Goal: Task Accomplishment & Management: Complete application form

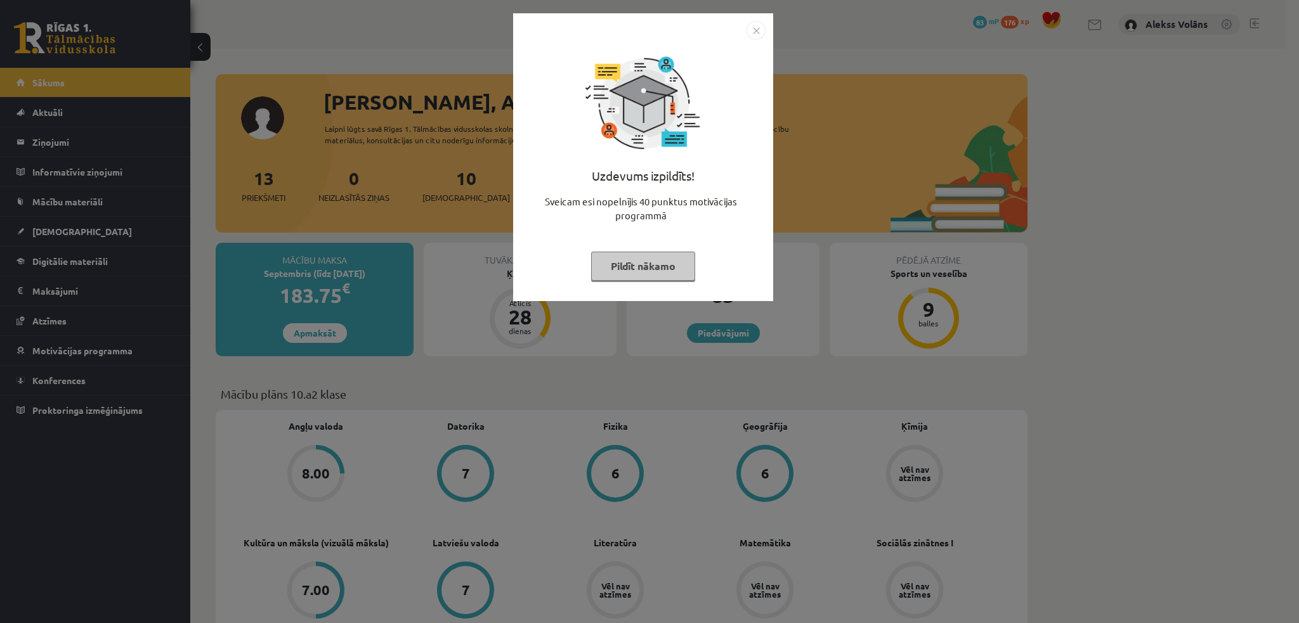
click at [637, 278] on button "Pildīt nākamo" at bounding box center [643, 266] width 104 height 29
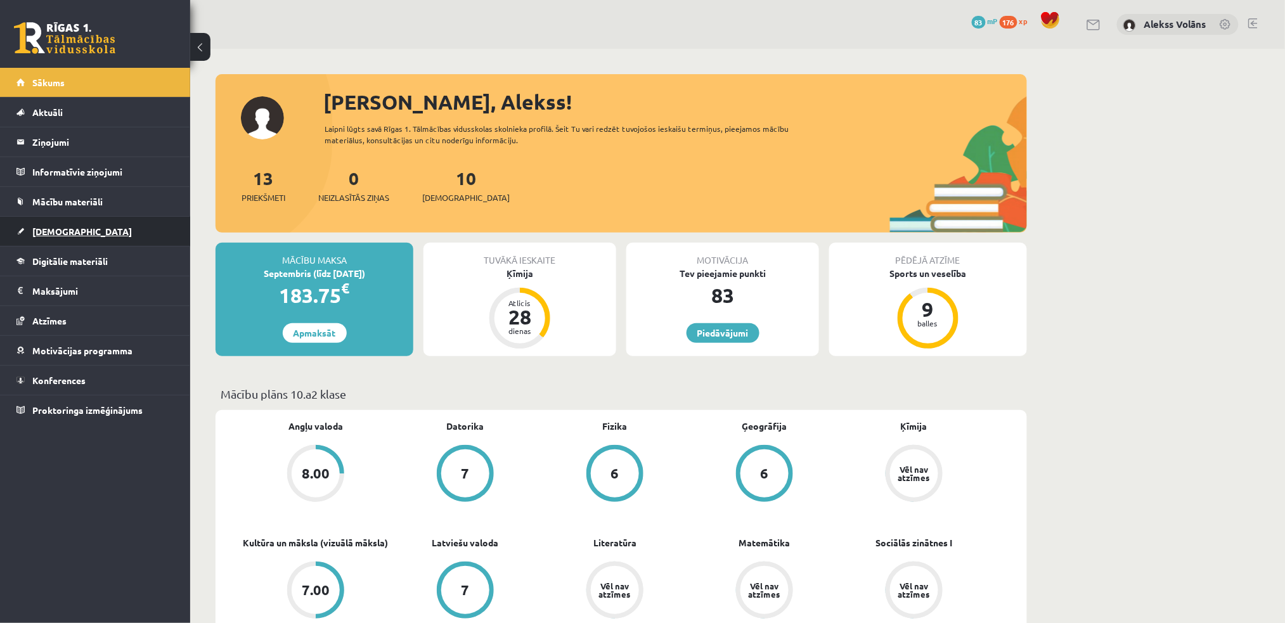
click at [92, 230] on link "[DEMOGRAPHIC_DATA]" at bounding box center [95, 231] width 158 height 29
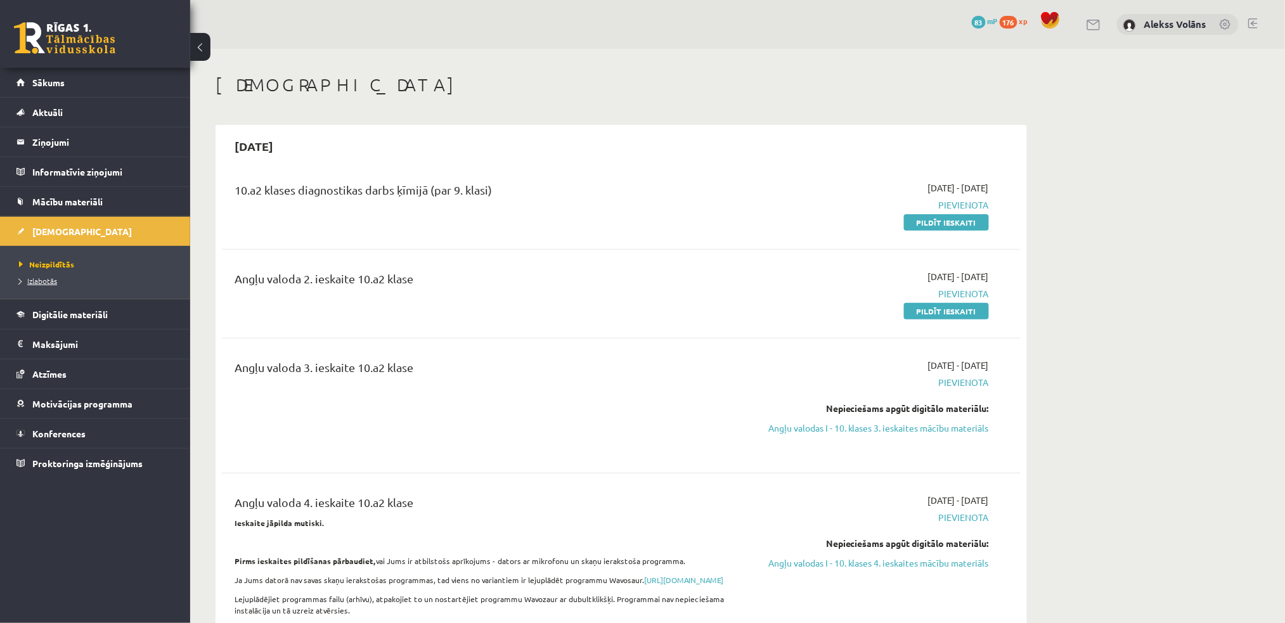
click at [53, 285] on link "Izlabotās" at bounding box center [98, 280] width 159 height 11
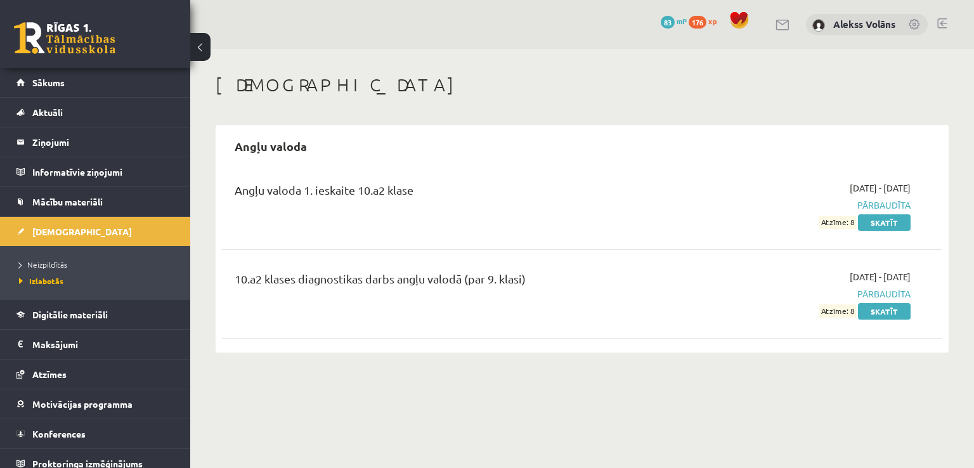
click at [477, 117] on div "Ieskaites Angļu valoda Angļu valoda 1. ieskaite 10.a2 klase 2025-09-01 - 2025-0…" at bounding box center [582, 213] width 784 height 329
click at [41, 261] on span "Neizpildītās" at bounding box center [43, 264] width 48 height 10
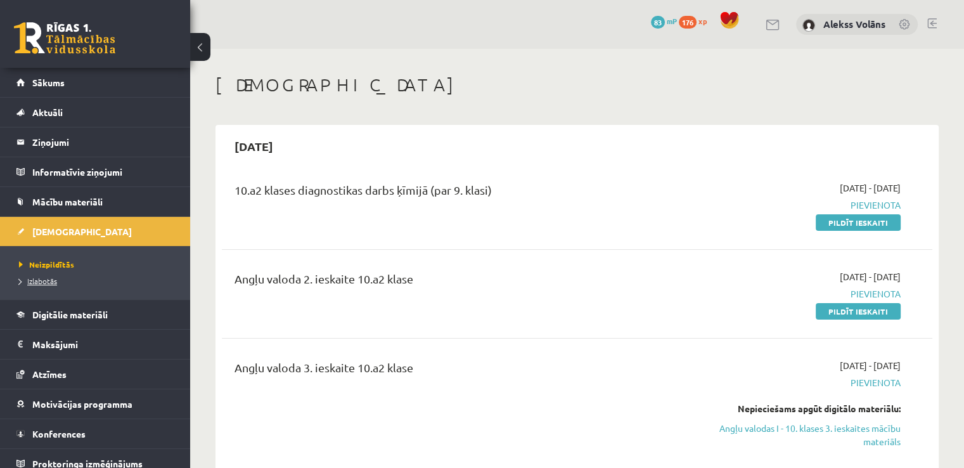
click at [68, 279] on link "Izlabotās" at bounding box center [98, 280] width 159 height 11
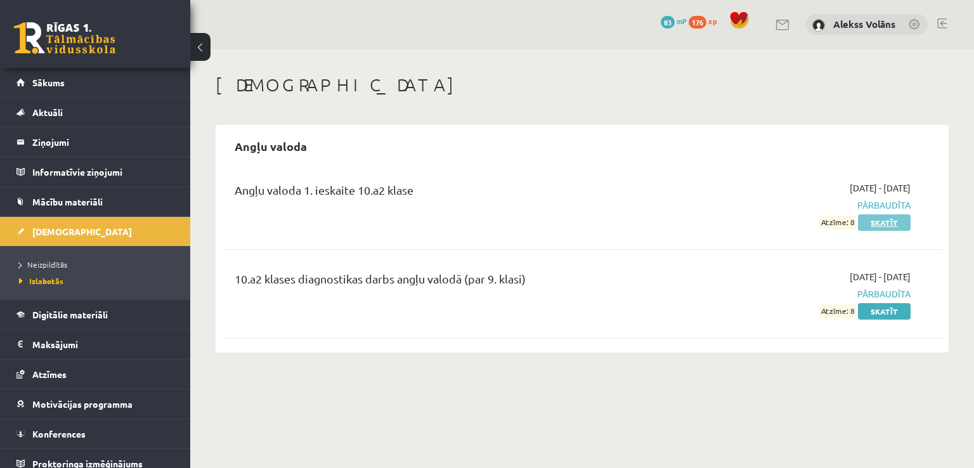
click at [885, 225] on link "Skatīt" at bounding box center [884, 222] width 53 height 16
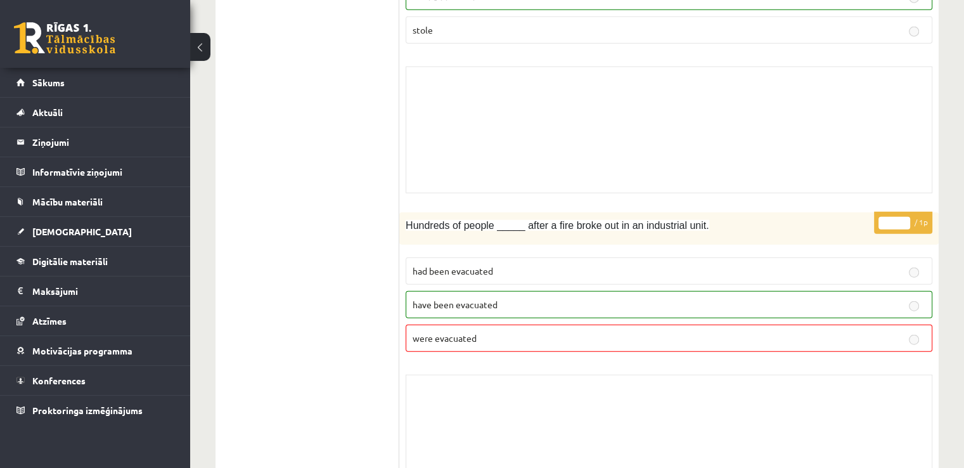
scroll to position [3104, 0]
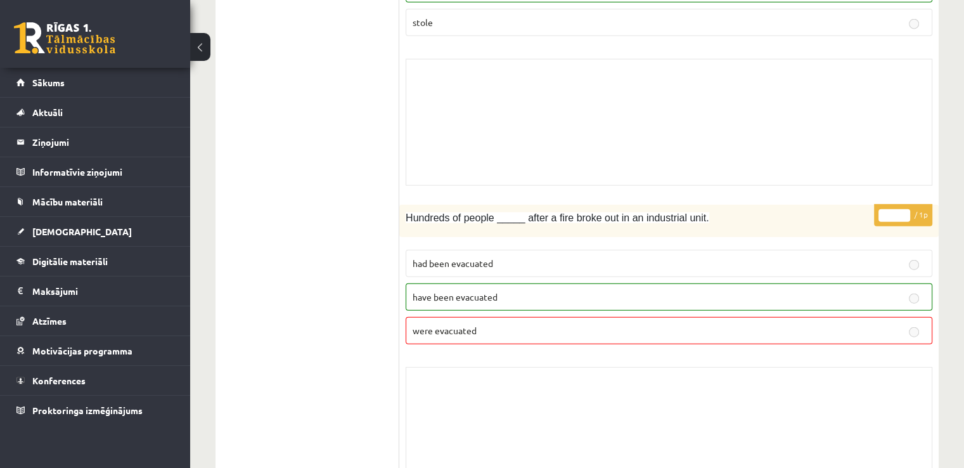
click at [627, 290] on p "have been evacuated" at bounding box center [669, 296] width 513 height 13
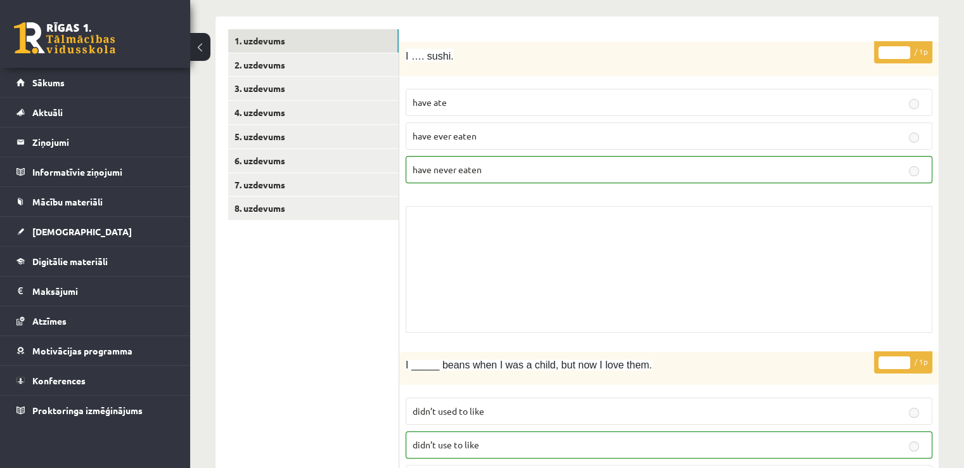
scroll to position [86, 0]
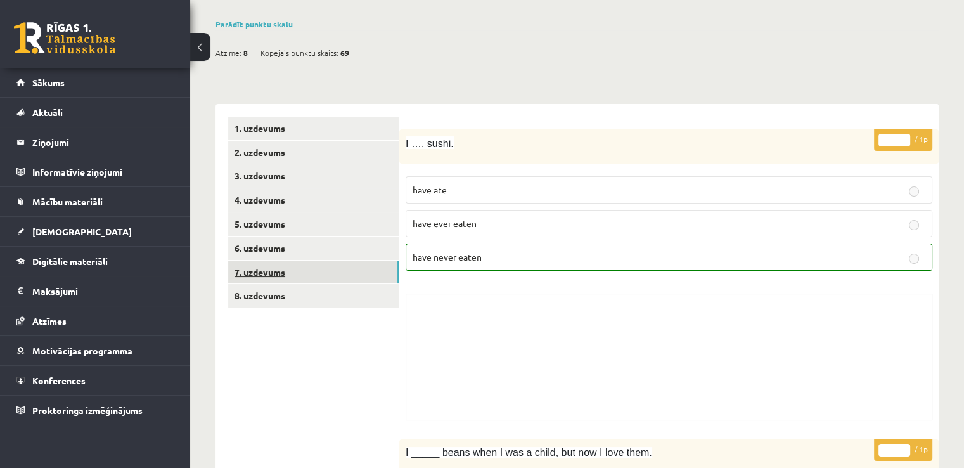
click at [309, 271] on link "7. uzdevums" at bounding box center [313, 272] width 171 height 23
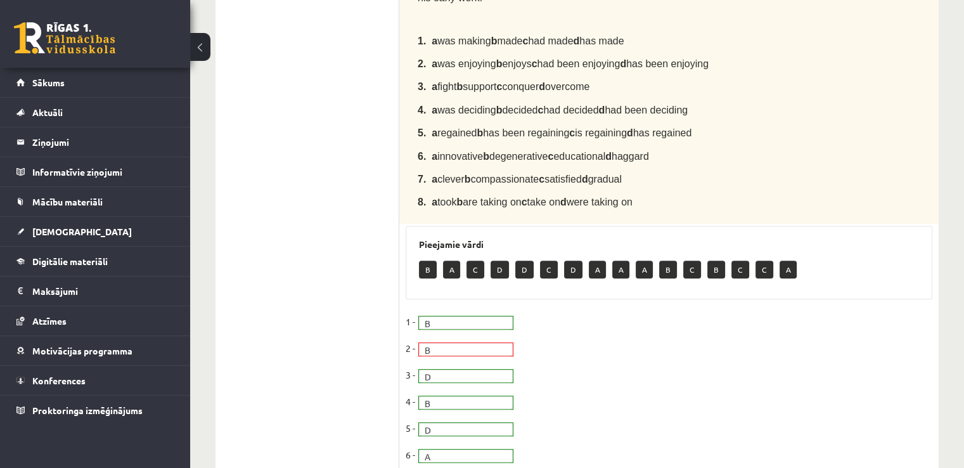
scroll to position [583, 0]
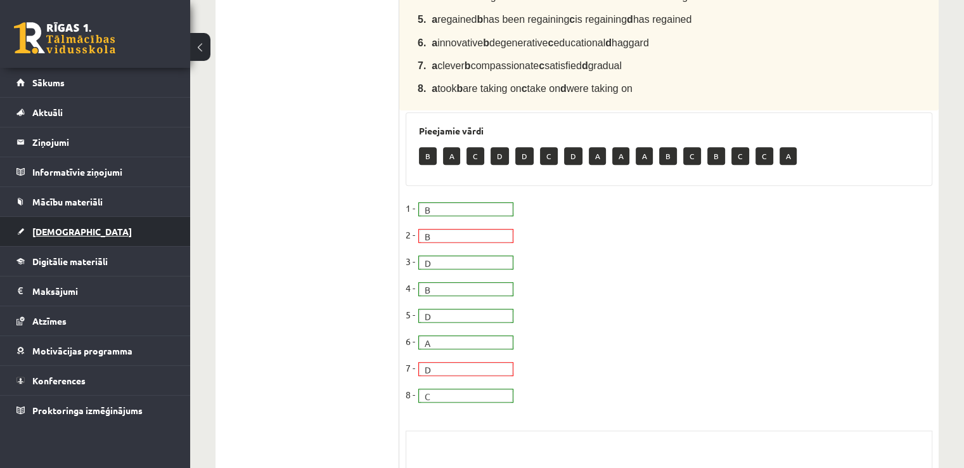
click at [56, 231] on span "[DEMOGRAPHIC_DATA]" at bounding box center [82, 231] width 100 height 11
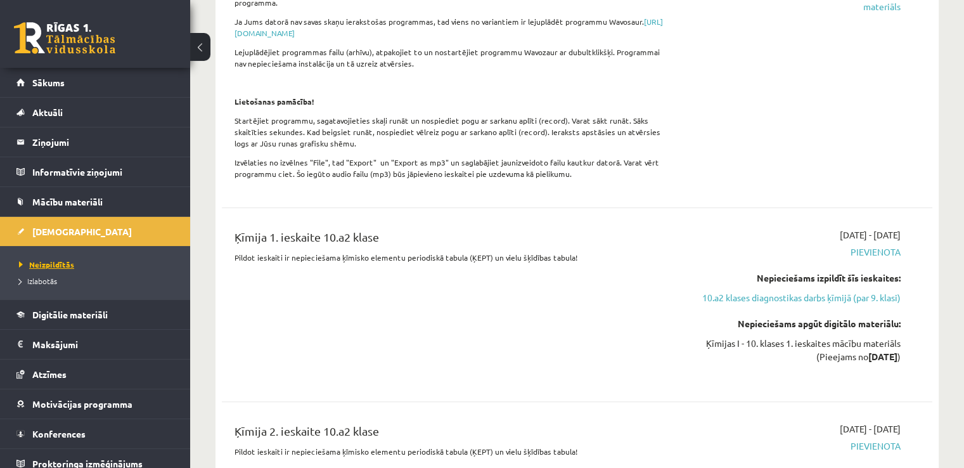
click at [58, 262] on span "Neizpildītās" at bounding box center [46, 264] width 55 height 10
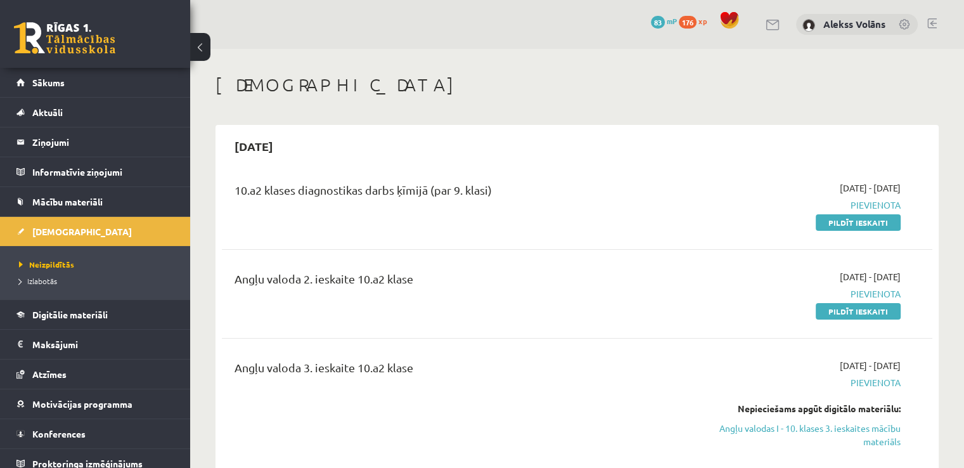
scroll to position [7, 0]
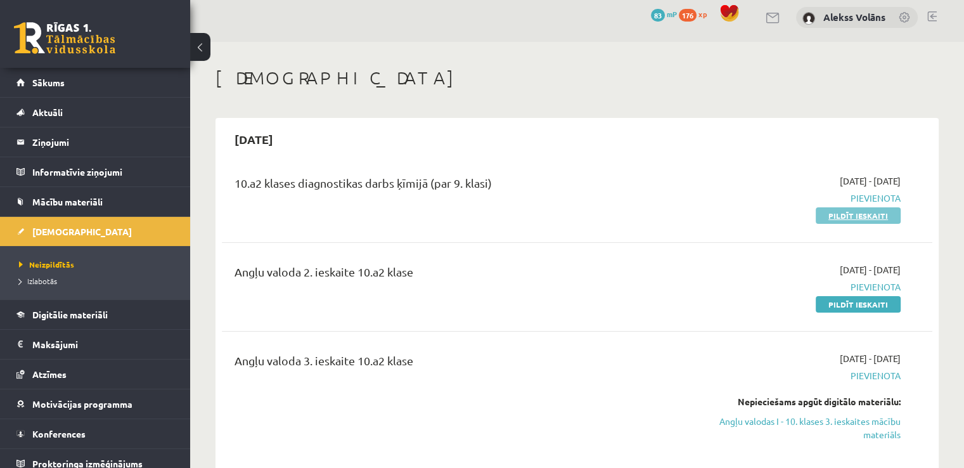
click at [833, 211] on link "Pildīt ieskaiti" at bounding box center [858, 215] width 85 height 16
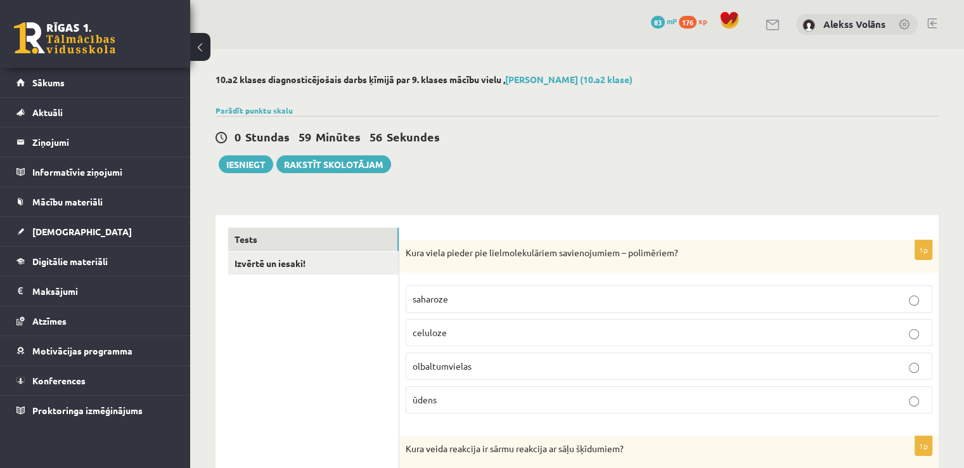
click at [543, 168] on div "0 Stundas 59 Minūtes 56 Sekundes Iesniegt Rakstīt skolotājam" at bounding box center [577, 144] width 723 height 57
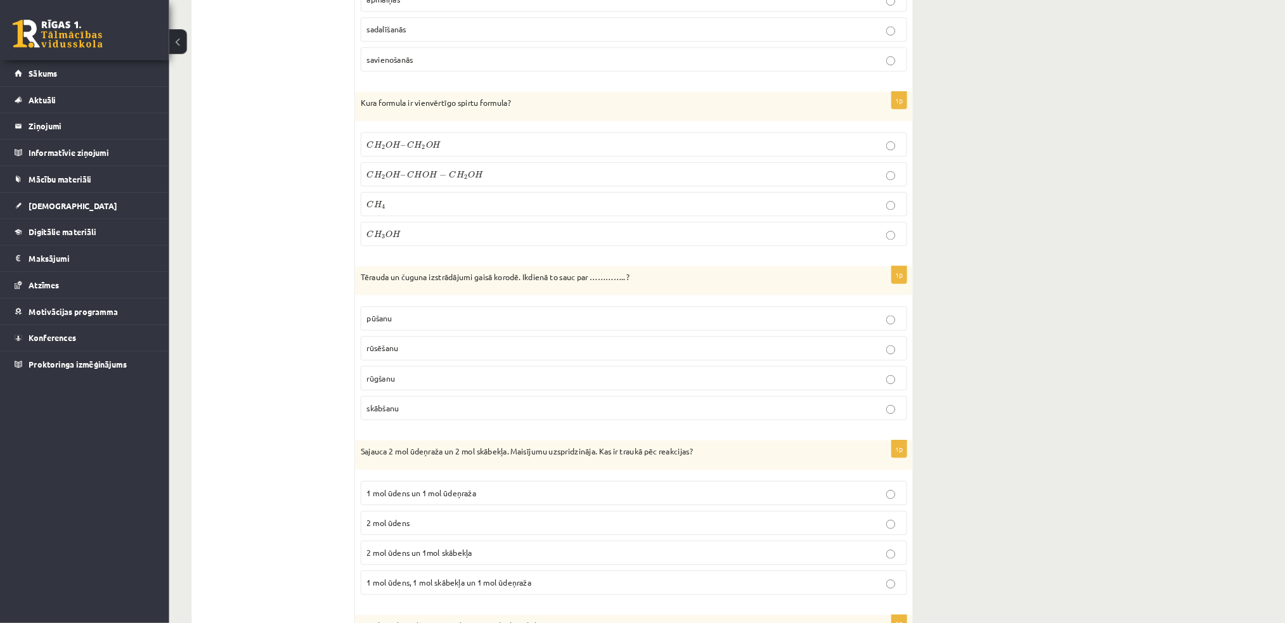
scroll to position [529, 0]
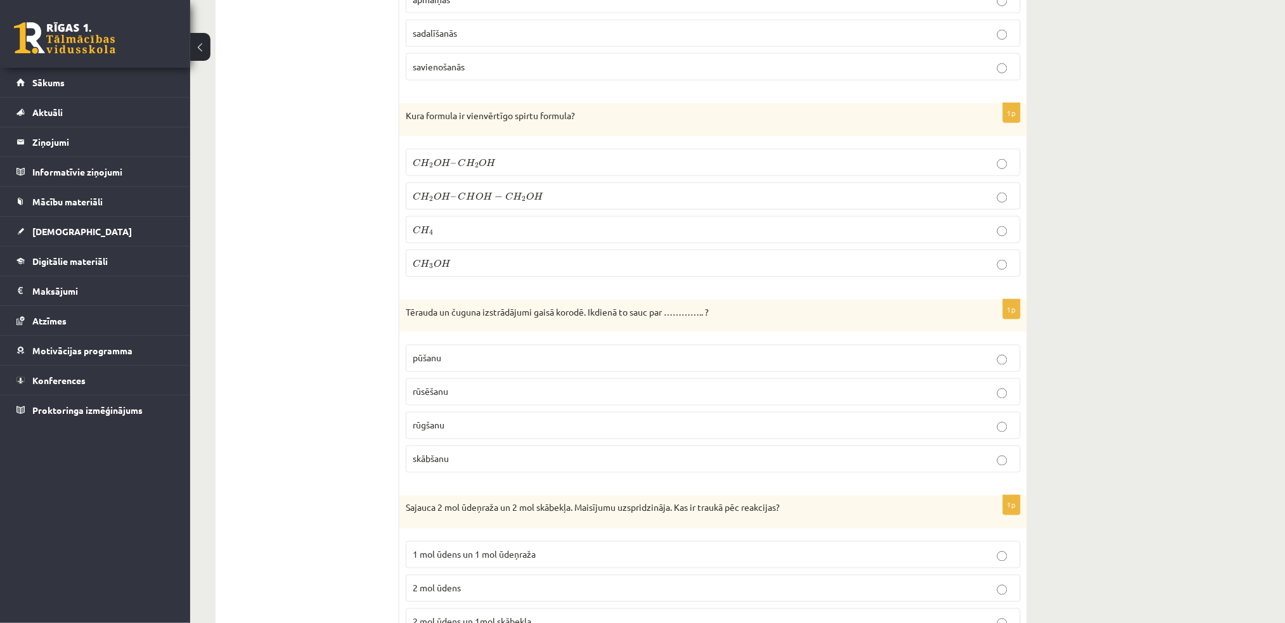
drag, startPoint x: 956, startPoint y: 1, endPoint x: 283, endPoint y: 330, distance: 749.8
click at [437, 264] on span "O" at bounding box center [438, 263] width 8 height 8
click at [427, 392] on span "rūsēšanu" at bounding box center [431, 391] width 36 height 11
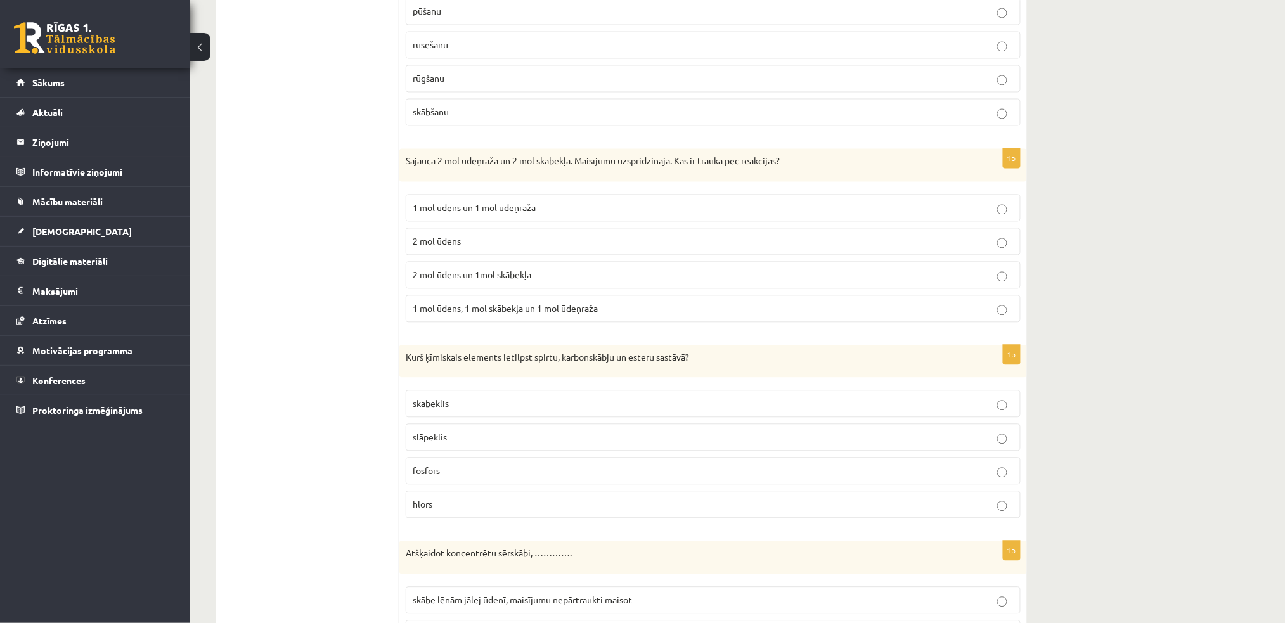
scroll to position [880, 0]
click at [578, 277] on p "2 mol ūdens un 1mol skābekļa" at bounding box center [713, 271] width 601 height 13
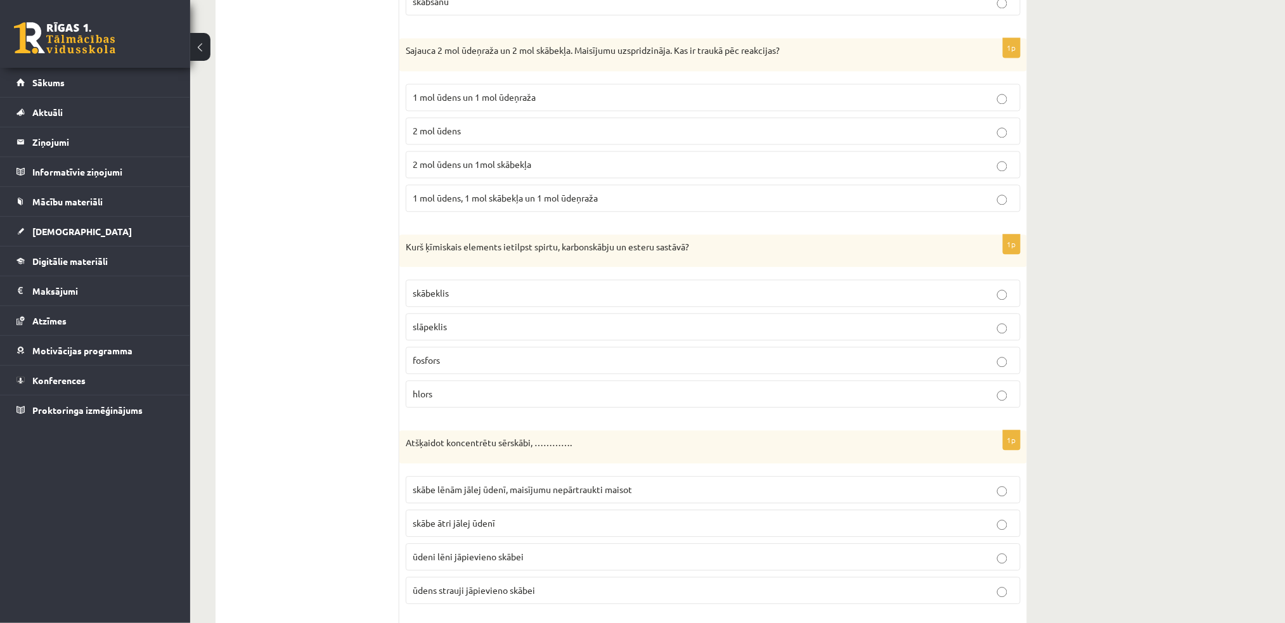
scroll to position [989, 0]
click at [525, 279] on label "skābeklis" at bounding box center [713, 291] width 615 height 27
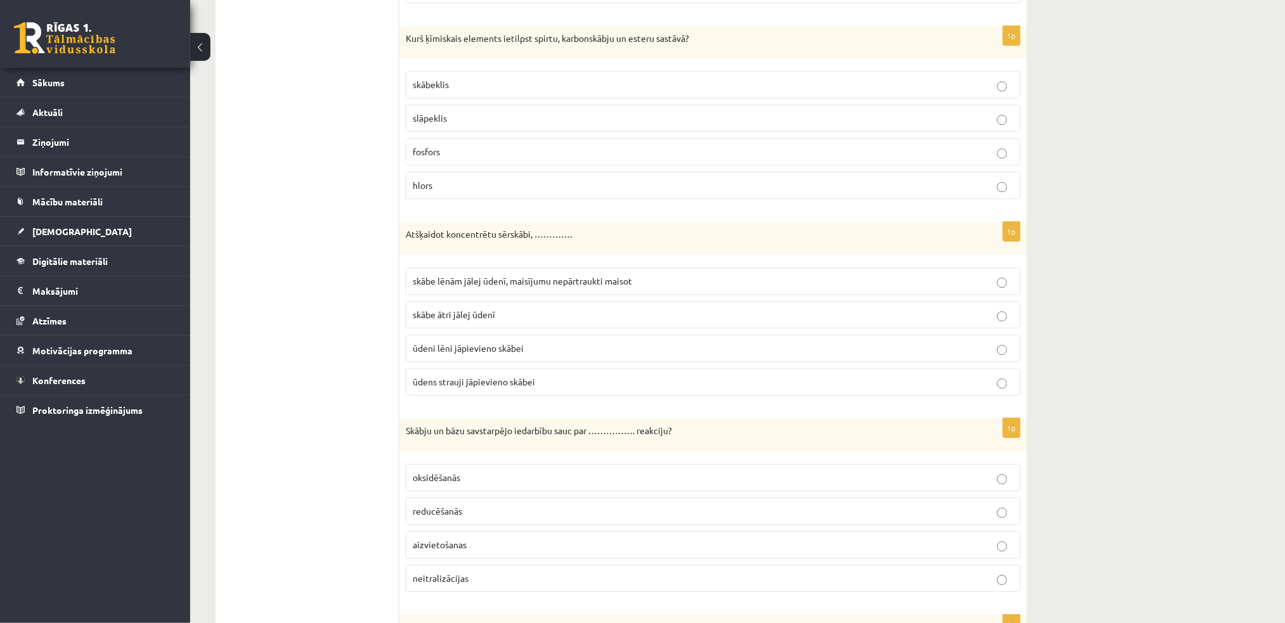
scroll to position [1198, 0]
click at [612, 280] on span "skābe lēnām jālej ūdenī, maisījumu nepārtraukti maisot" at bounding box center [522, 278] width 219 height 11
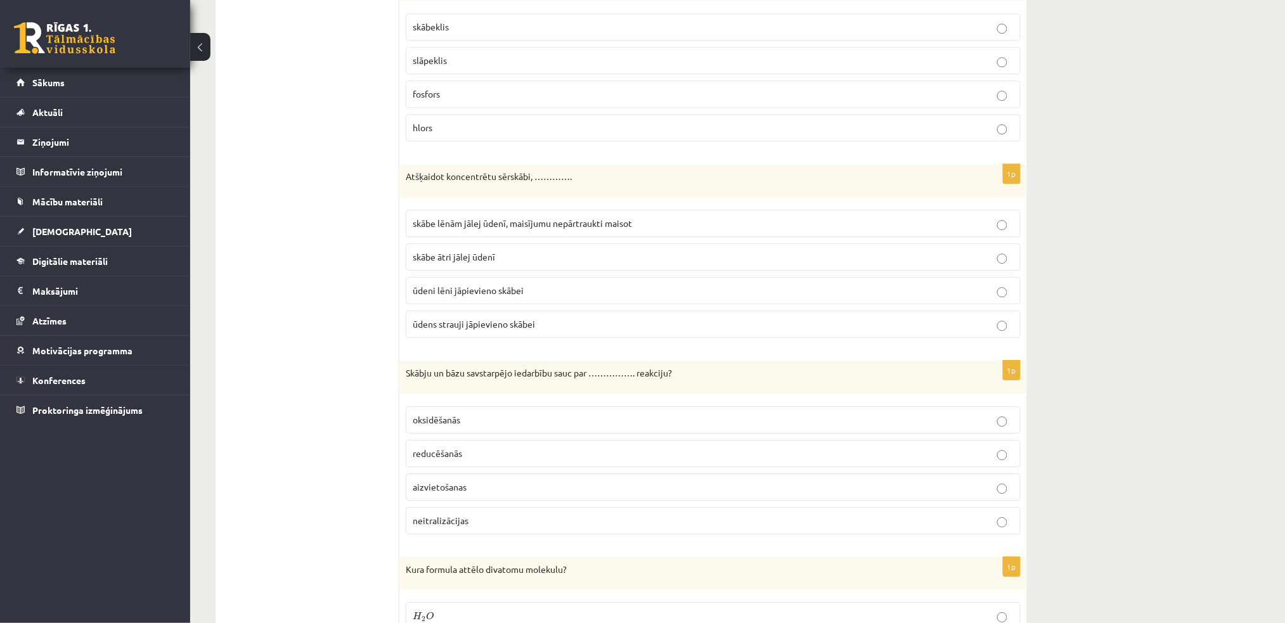
scroll to position [1254, 0]
click at [534, 467] on p "neitralizācijas" at bounding box center [713, 520] width 601 height 13
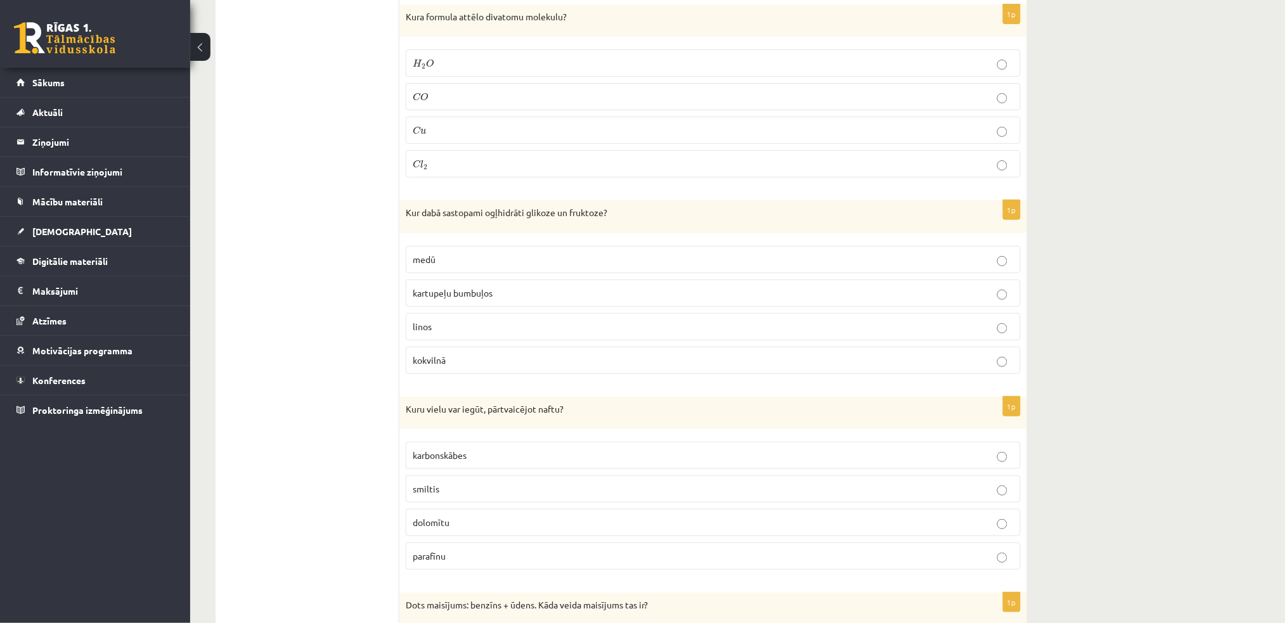
scroll to position [1799, 0]
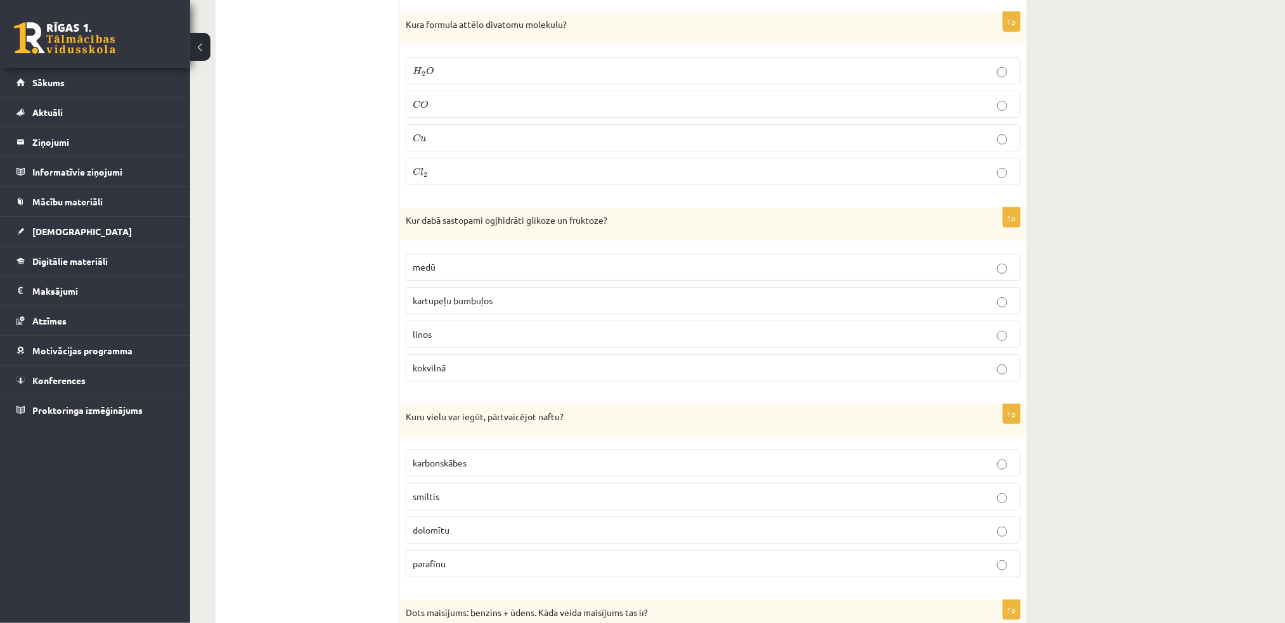
click at [656, 178] on p "C l 2 C l 2" at bounding box center [713, 171] width 601 height 13
click at [945, 143] on p "emulsija" at bounding box center [713, 136] width 601 height 13
click at [625, 295] on label "ogļskābe" at bounding box center [713, 299] width 615 height 27
click at [766, 295] on label "ogļskābe" at bounding box center [713, 299] width 615 height 27
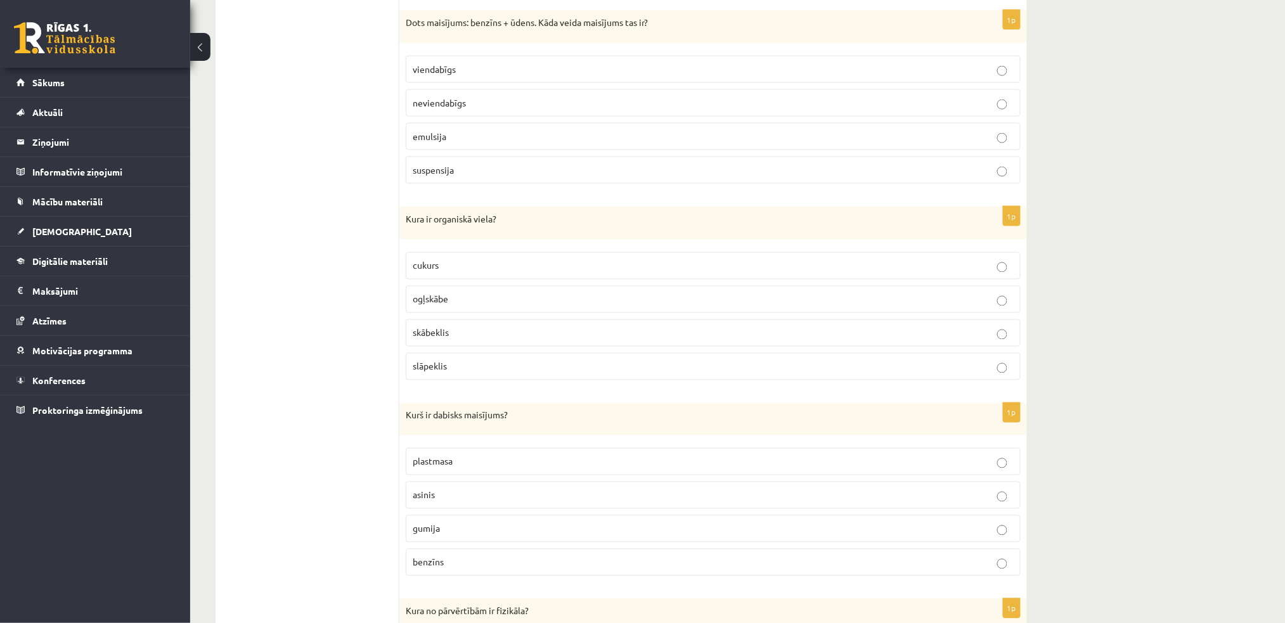
click at [940, 258] on label "cukurs" at bounding box center [713, 265] width 615 height 27
click at [512, 467] on p "asinis" at bounding box center [713, 495] width 601 height 13
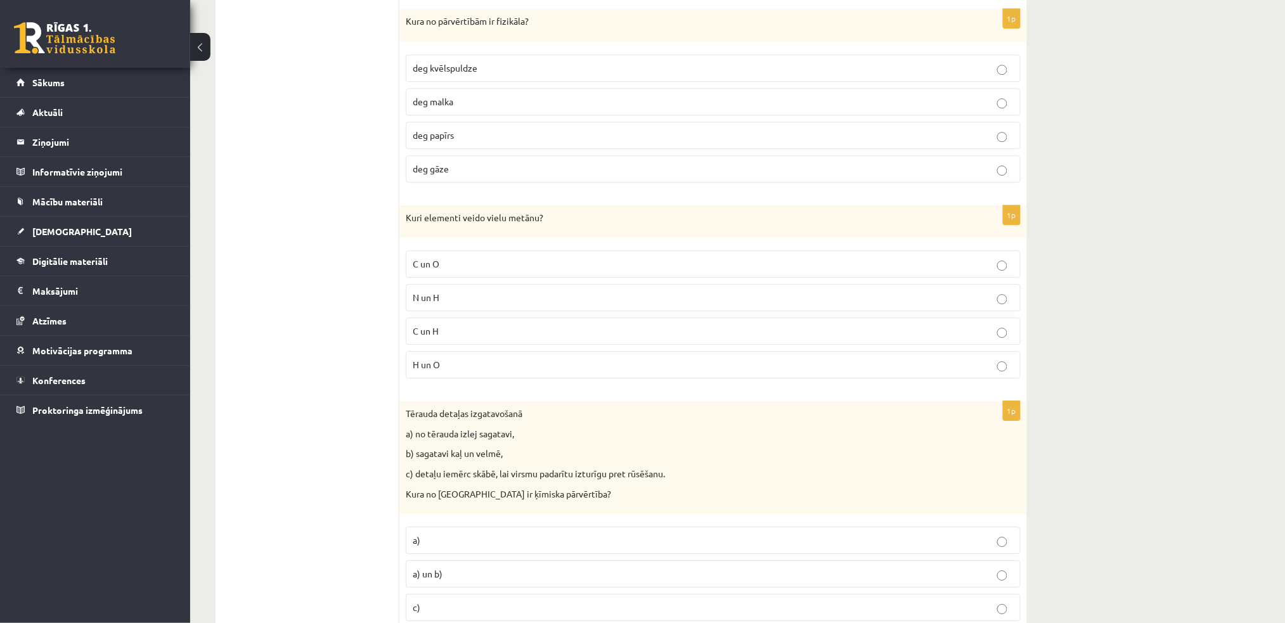
scroll to position [2983, 0]
click at [534, 71] on p "deg kvēlspuldze" at bounding box center [713, 64] width 601 height 13
click at [553, 330] on p "C un H" at bounding box center [713, 327] width 601 height 13
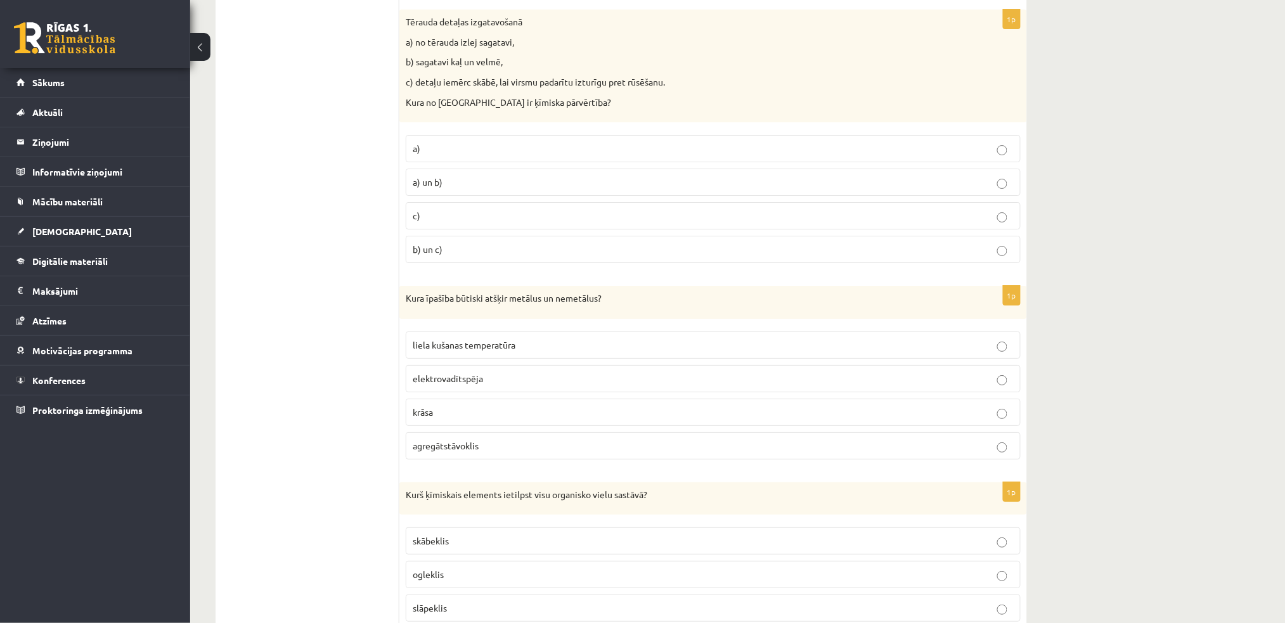
scroll to position [3374, 0]
click at [940, 219] on p "c)" at bounding box center [713, 212] width 601 height 13
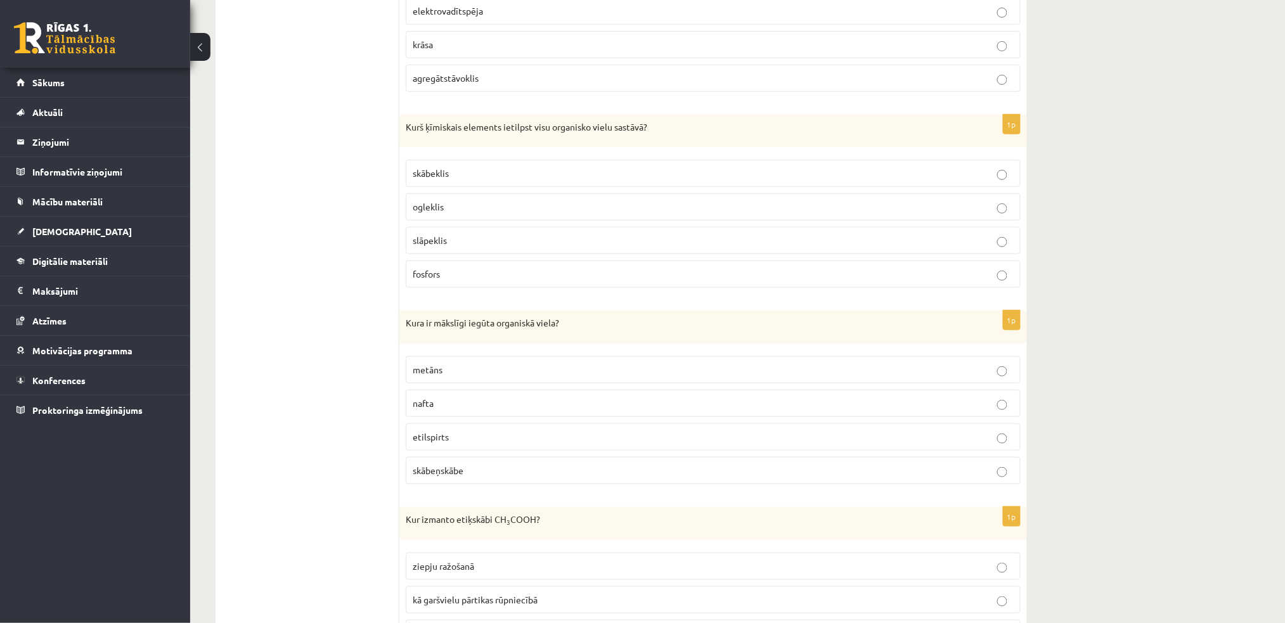
scroll to position [3744, 0]
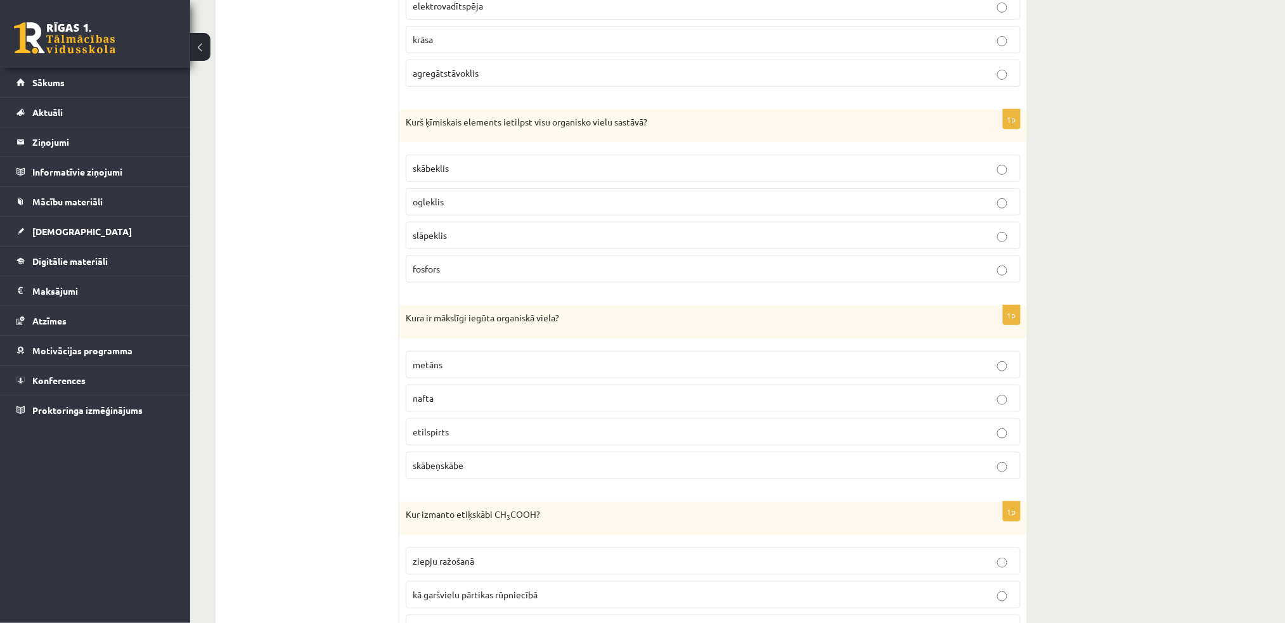
click at [427, 207] on span "ogleklis" at bounding box center [428, 201] width 31 height 11
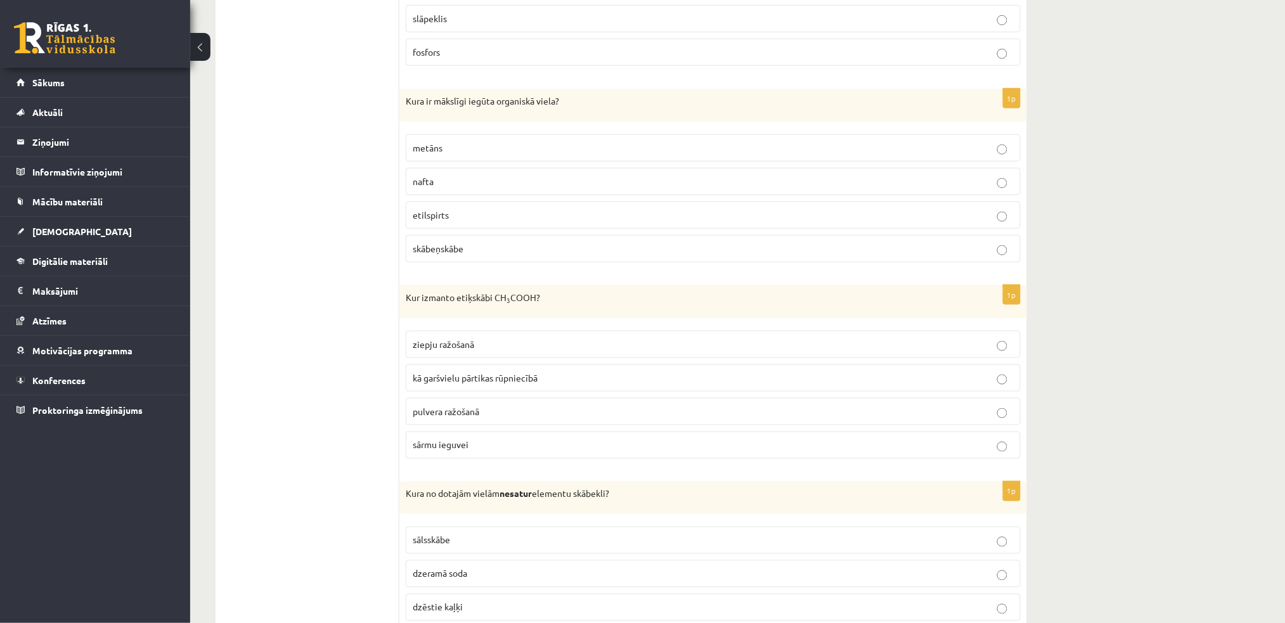
scroll to position [3962, 0]
click at [441, 220] on span "etilspirts" at bounding box center [431, 214] width 36 height 11
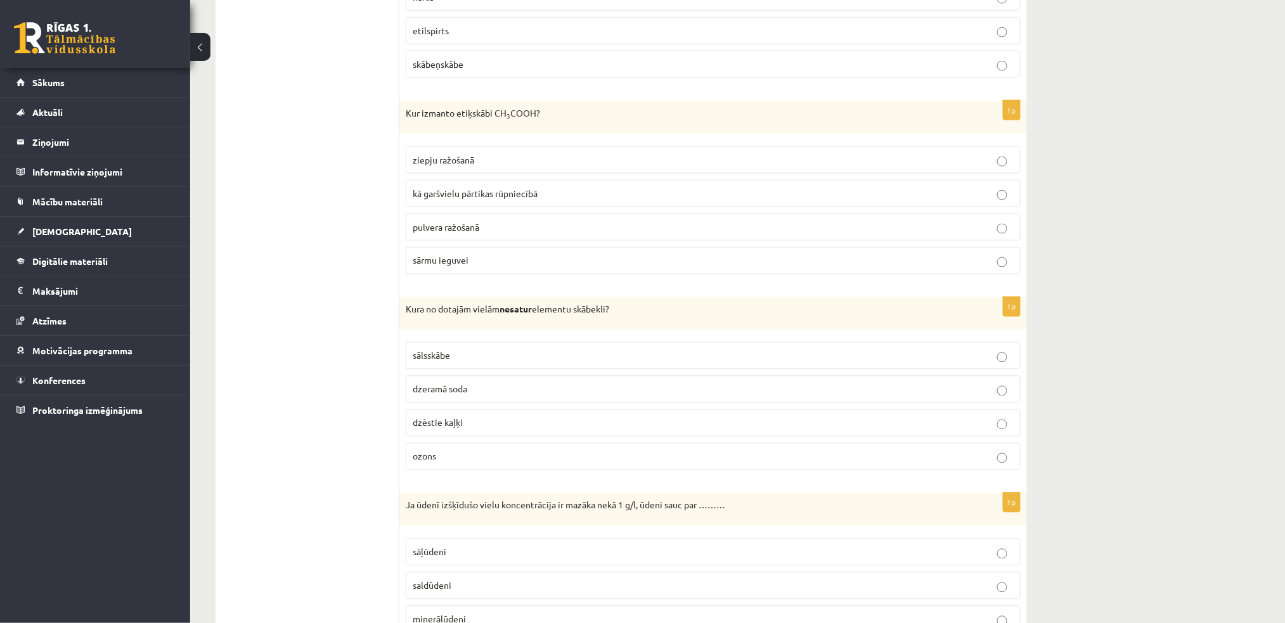
scroll to position [4146, 0]
click at [435, 194] on span "kā garšvielu pārtikas rūpniecībā" at bounding box center [475, 192] width 125 height 11
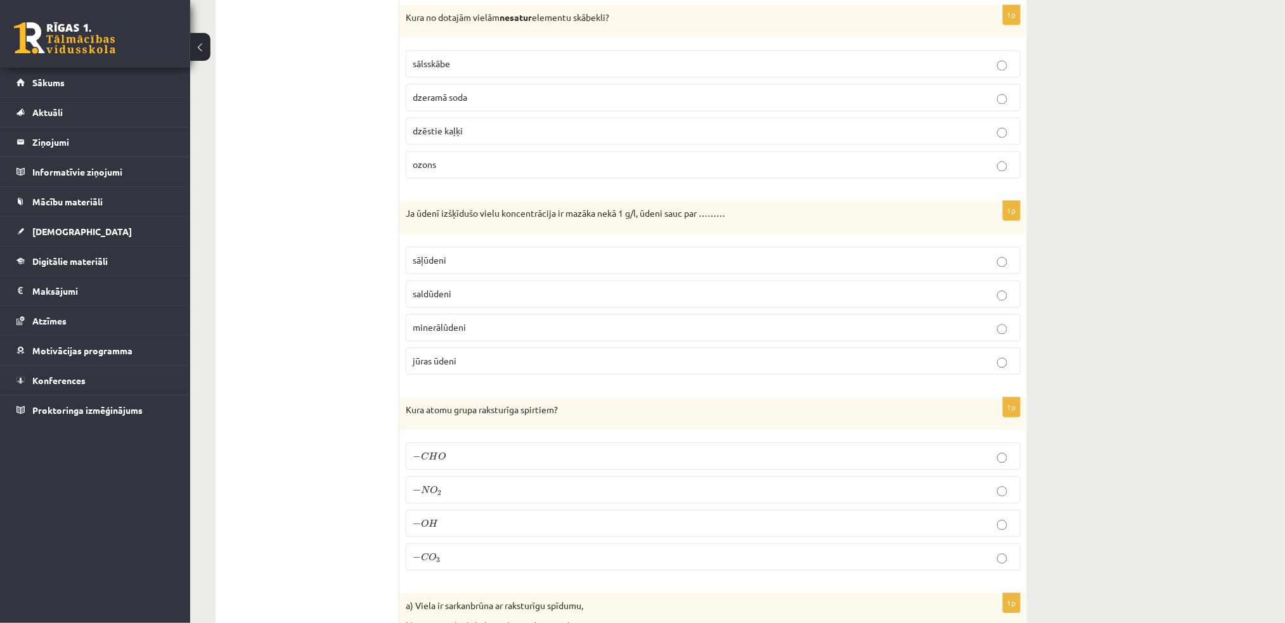
scroll to position [4435, 0]
click at [561, 73] on p "sālsskābe" at bounding box center [713, 66] width 601 height 13
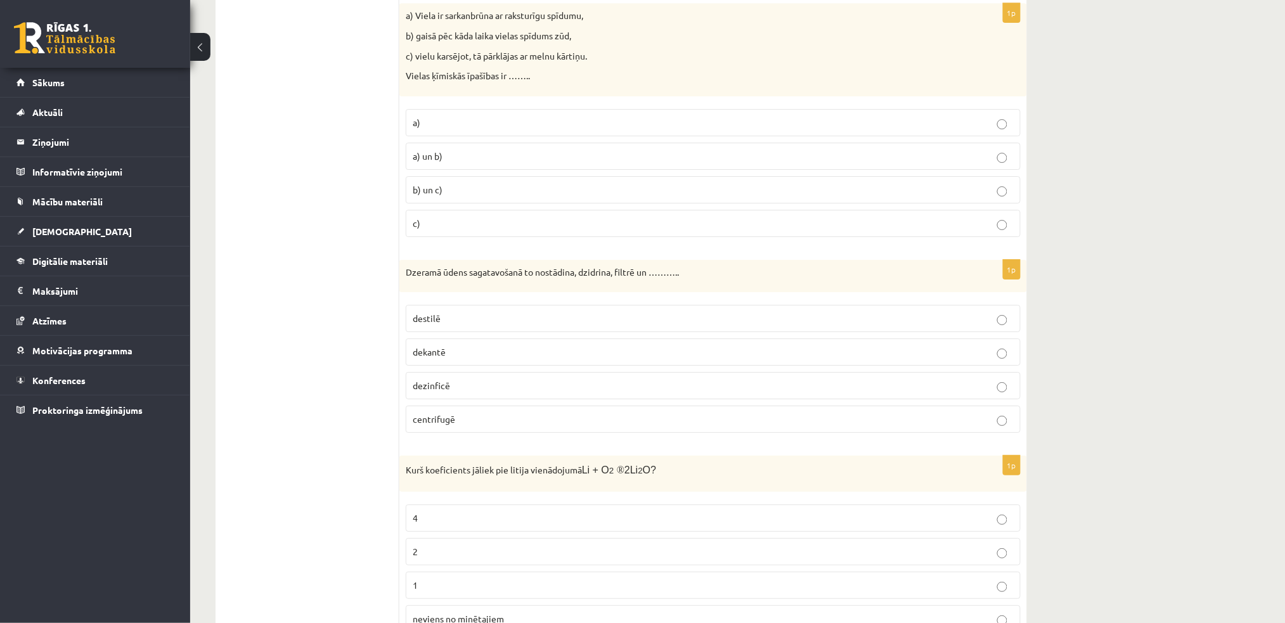
scroll to position [5029, 0]
click at [855, 203] on label "b) un c)" at bounding box center [713, 189] width 615 height 27
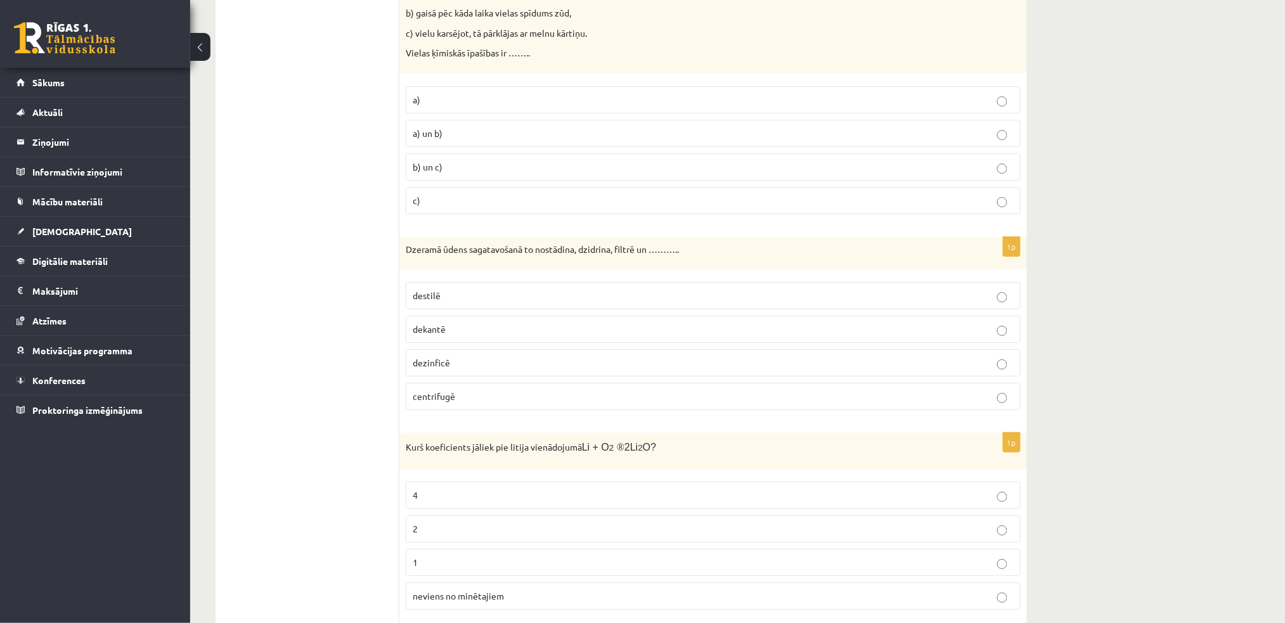
scroll to position [5040, 0]
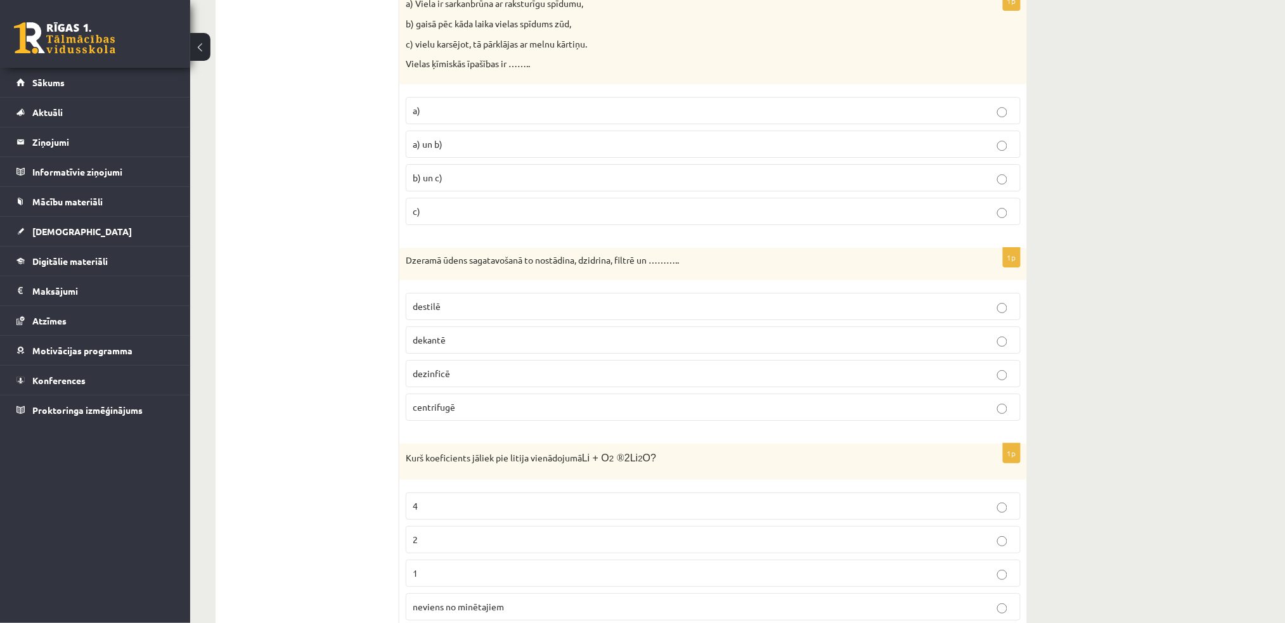
click at [424, 379] on span "dezinficē" at bounding box center [431, 373] width 37 height 11
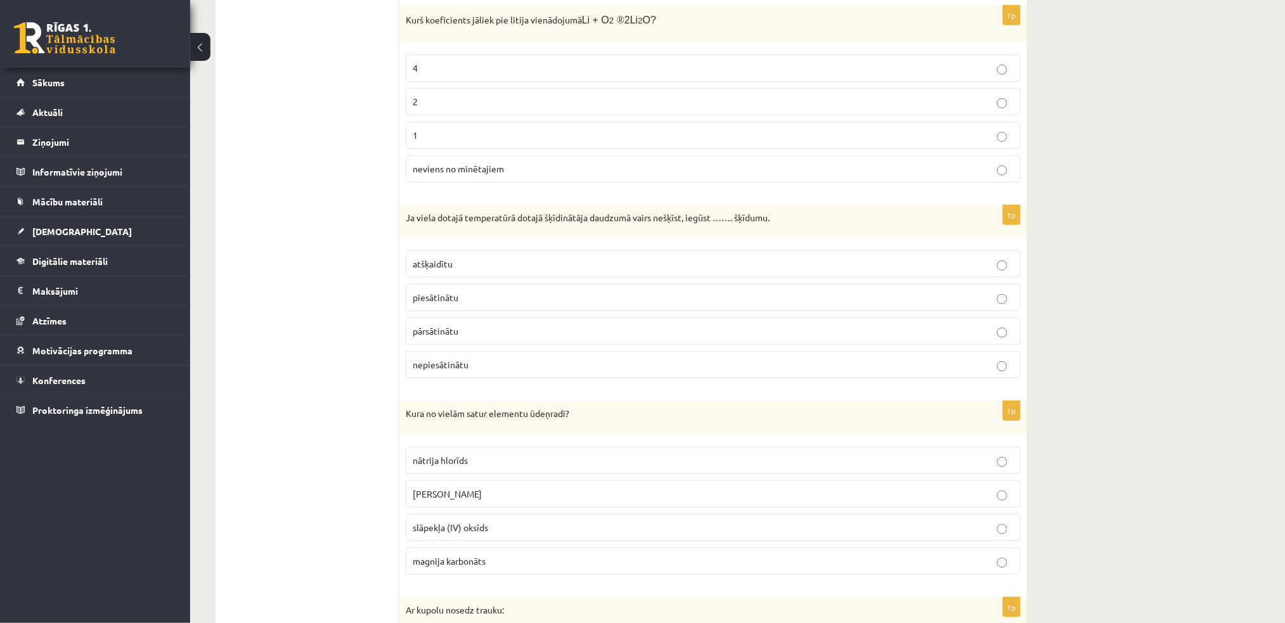
scroll to position [5476, 0]
click at [935, 307] on p "piesātinātu" at bounding box center [713, 300] width 601 height 13
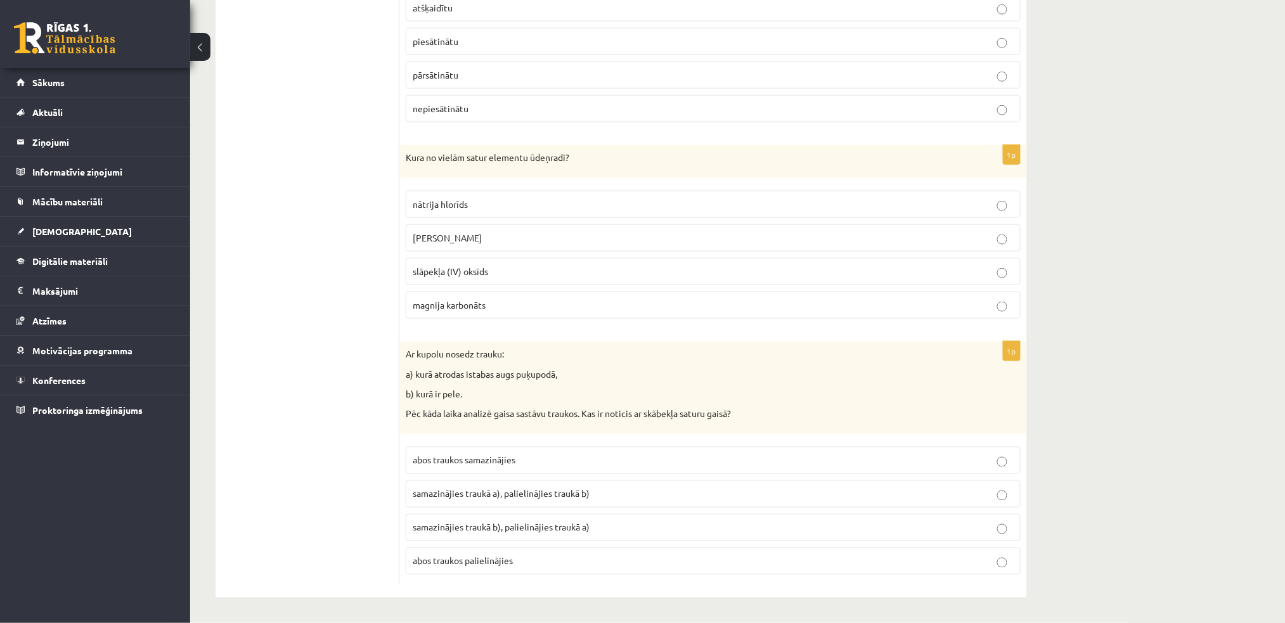
scroll to position [5741, 0]
click at [430, 467] on p "samazinājies traukā b), palielinājies traukā a)" at bounding box center [713, 527] width 601 height 13
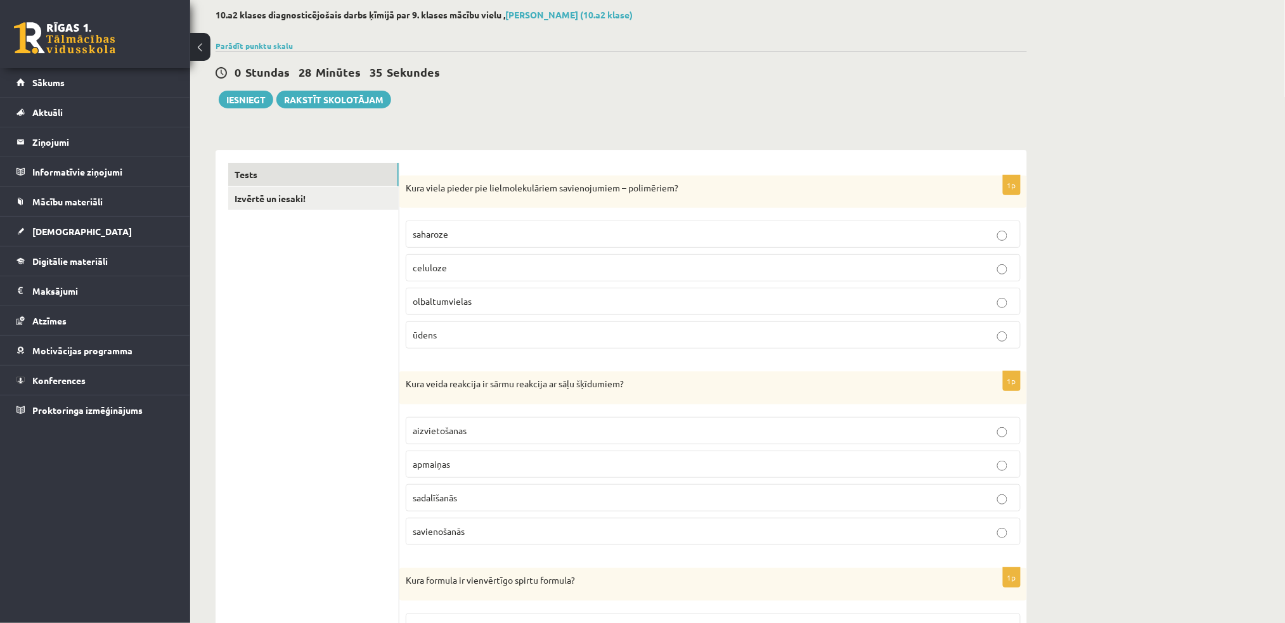
scroll to position [0, 0]
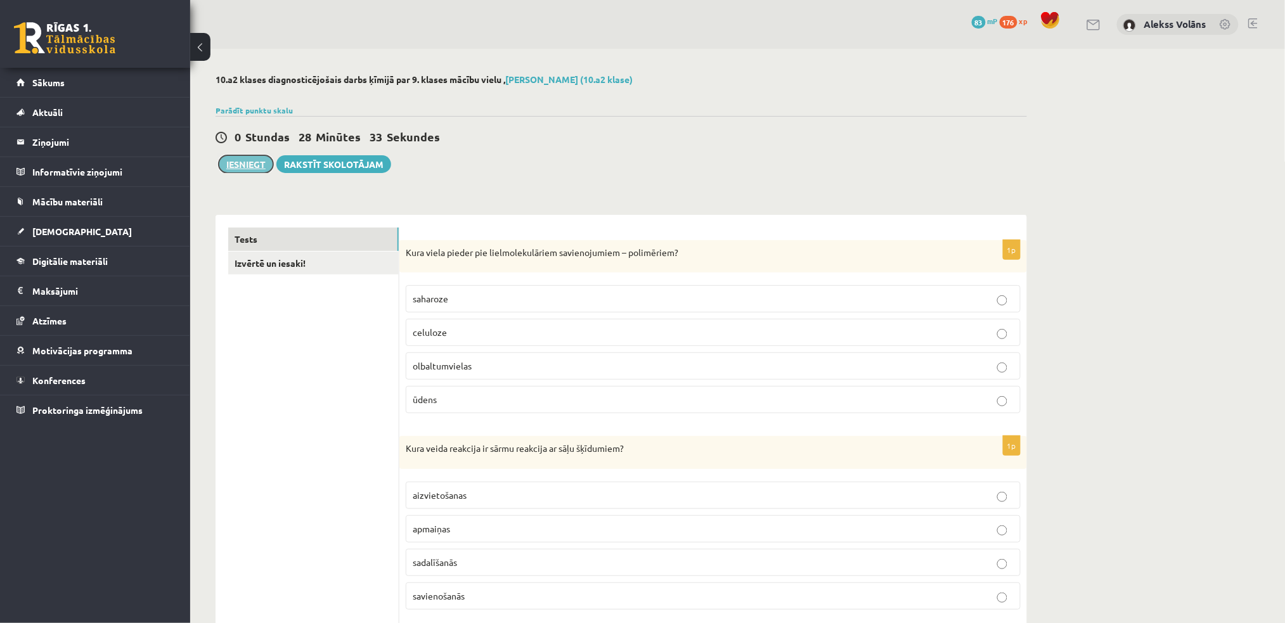
click at [244, 167] on button "Iesniegt" at bounding box center [246, 164] width 55 height 18
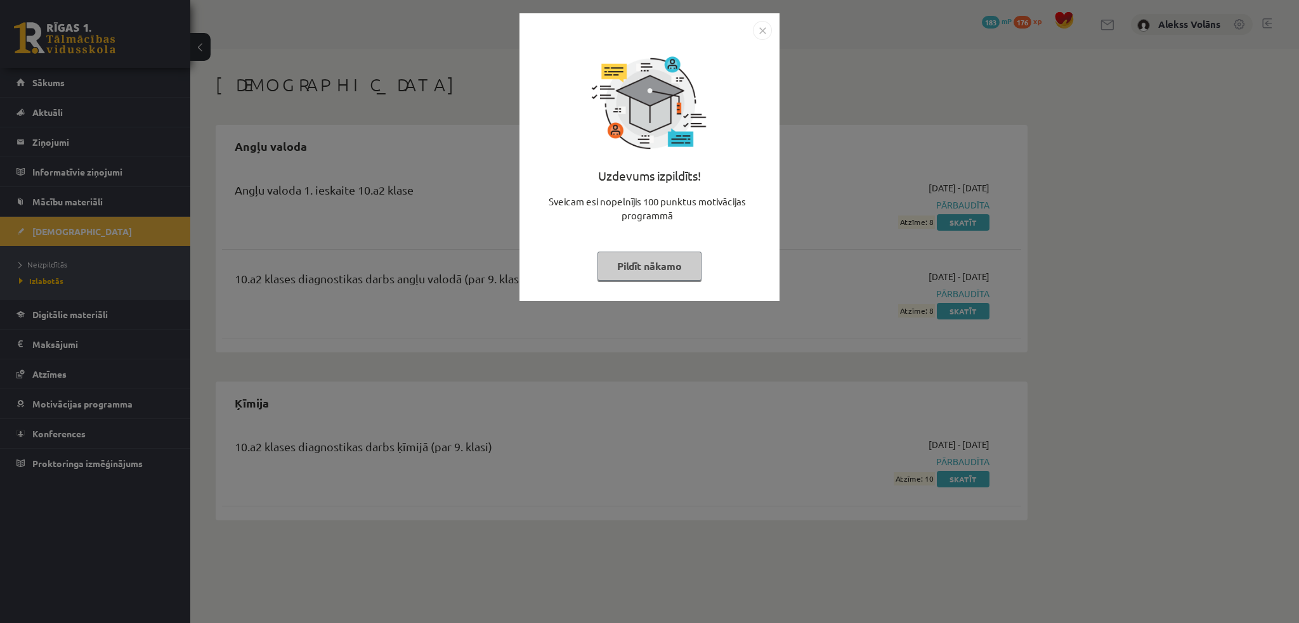
click at [654, 270] on button "Pildīt nākamo" at bounding box center [649, 266] width 104 height 29
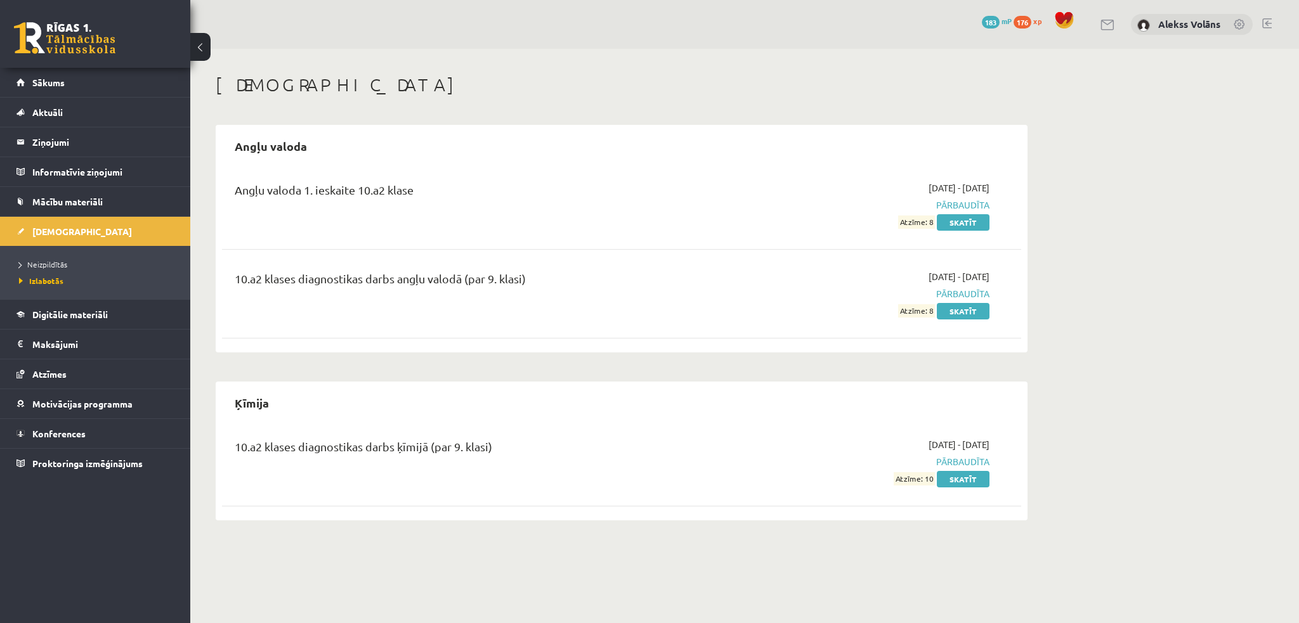
click at [989, 22] on span "183" at bounding box center [991, 22] width 18 height 13
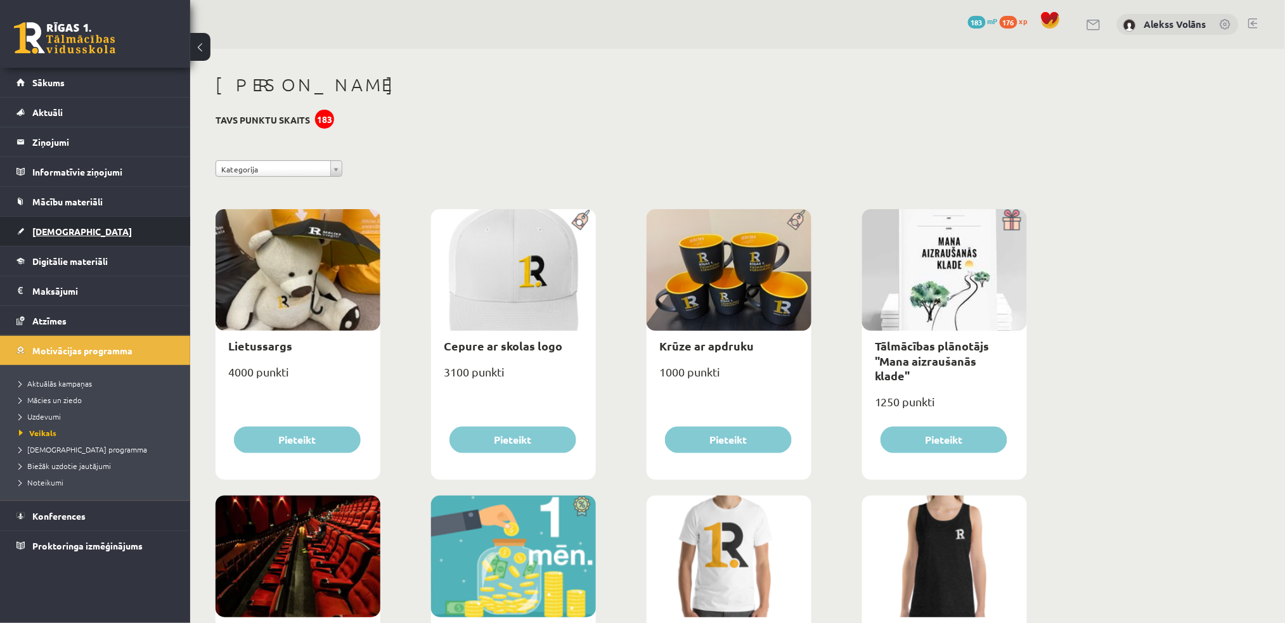
click at [49, 234] on span "[DEMOGRAPHIC_DATA]" at bounding box center [82, 231] width 100 height 11
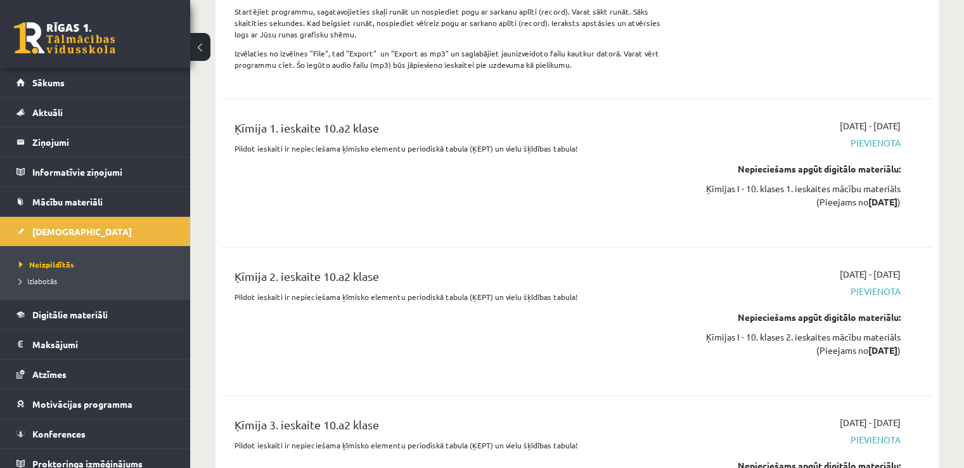
scroll to position [604, 0]
click at [846, 181] on div "Ķīmijas I - 10. klases 1. ieskaites mācību materiāls (Pieejams no [DATE] )" at bounding box center [796, 194] width 209 height 27
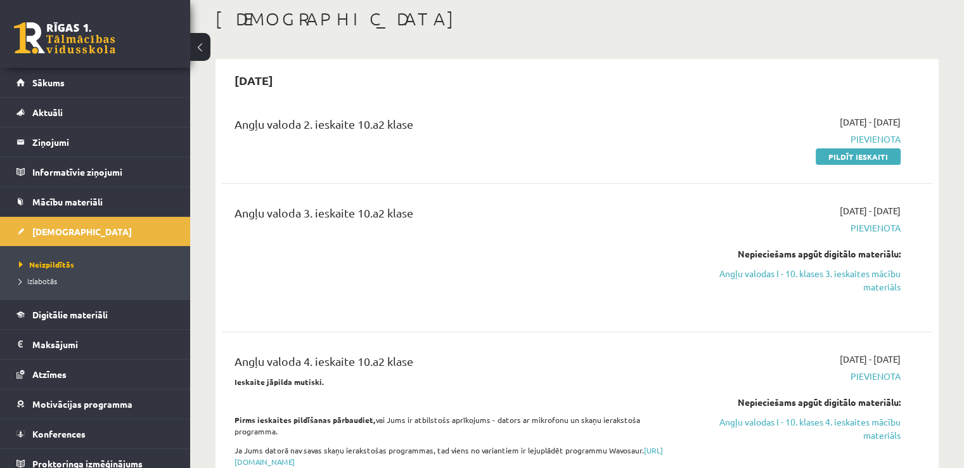
scroll to position [68, 0]
click at [38, 282] on span "Izlabotās" at bounding box center [38, 281] width 38 height 10
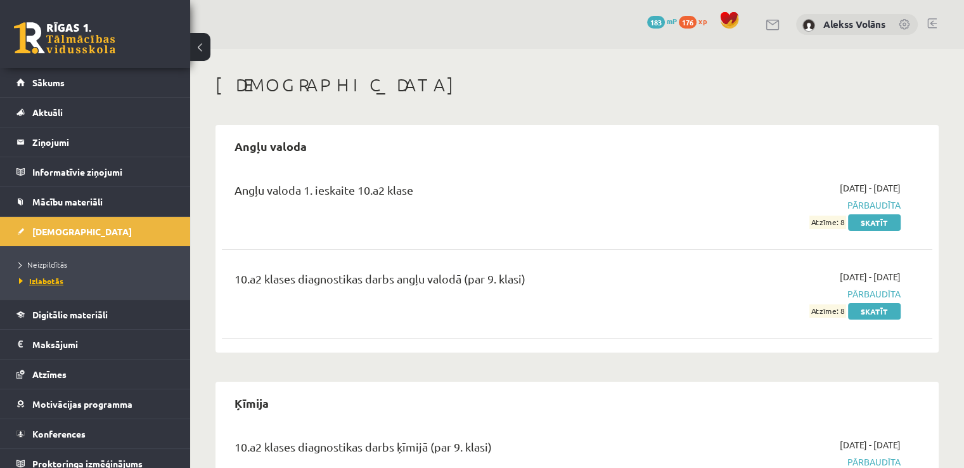
scroll to position [77, 0]
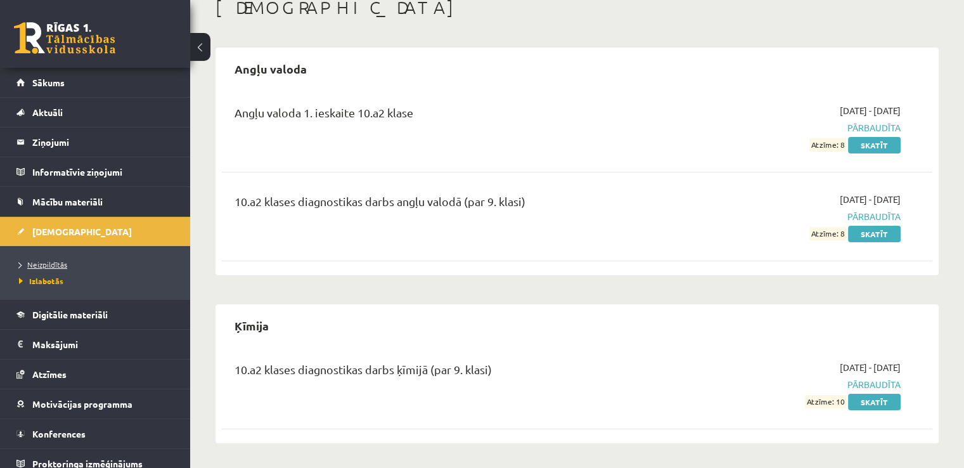
click at [48, 264] on span "Neizpildītās" at bounding box center [43, 264] width 48 height 10
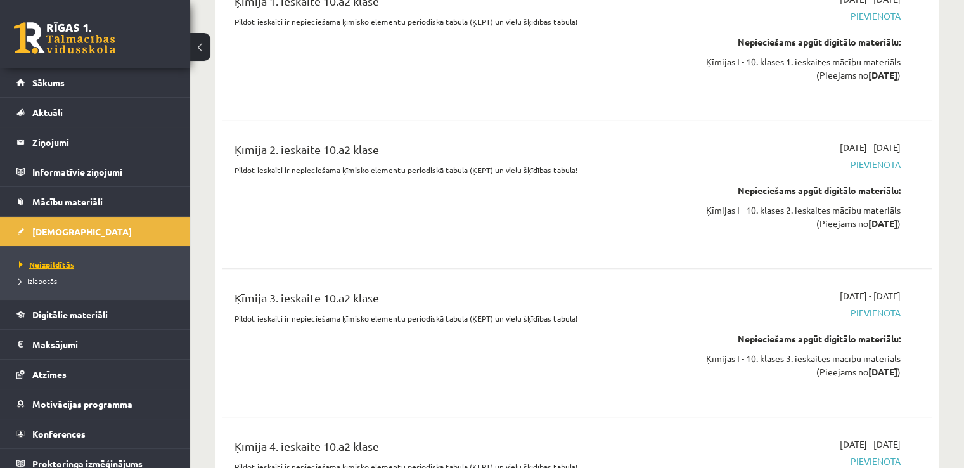
scroll to position [739, 0]
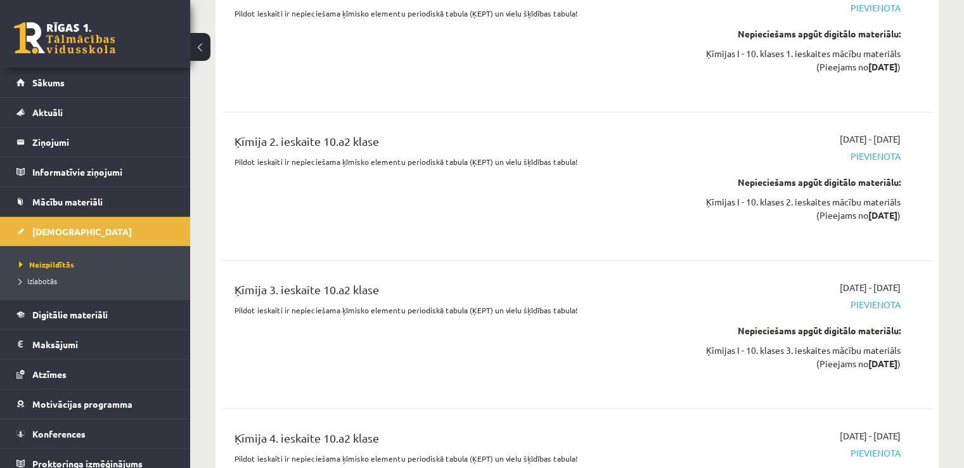
click at [882, 358] on strong "[DATE]" at bounding box center [883, 363] width 29 height 11
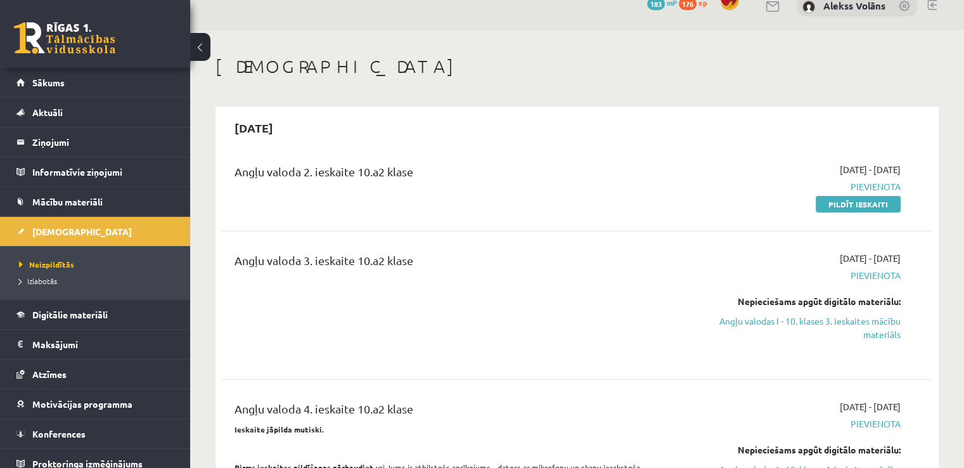
scroll to position [0, 0]
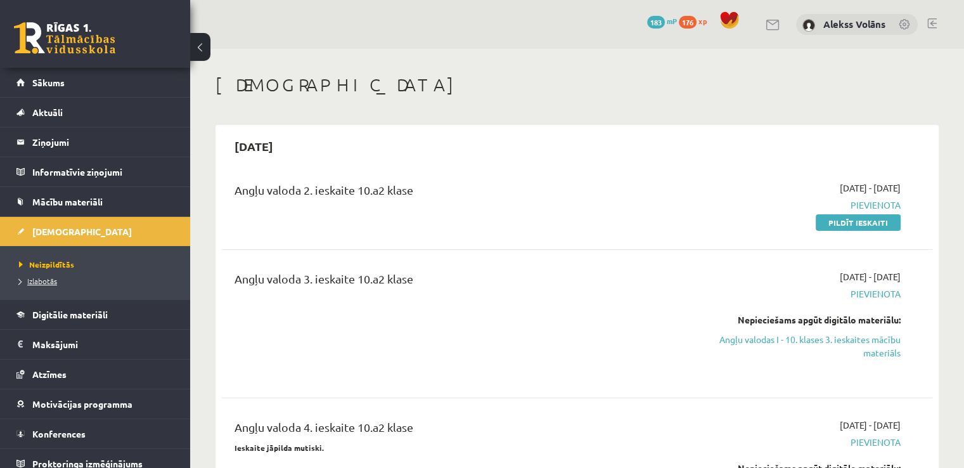
click at [39, 279] on span "Izlabotās" at bounding box center [38, 281] width 38 height 10
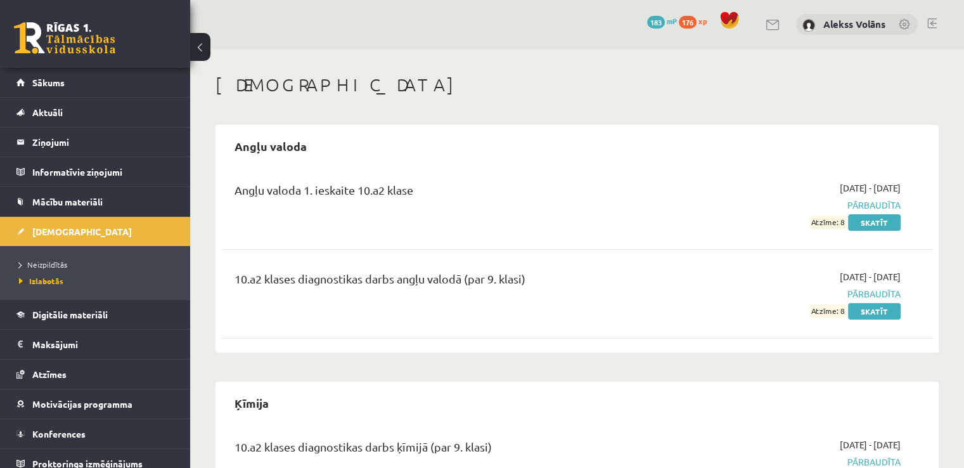
scroll to position [77, 0]
